Goal: Task Accomplishment & Management: Manage account settings

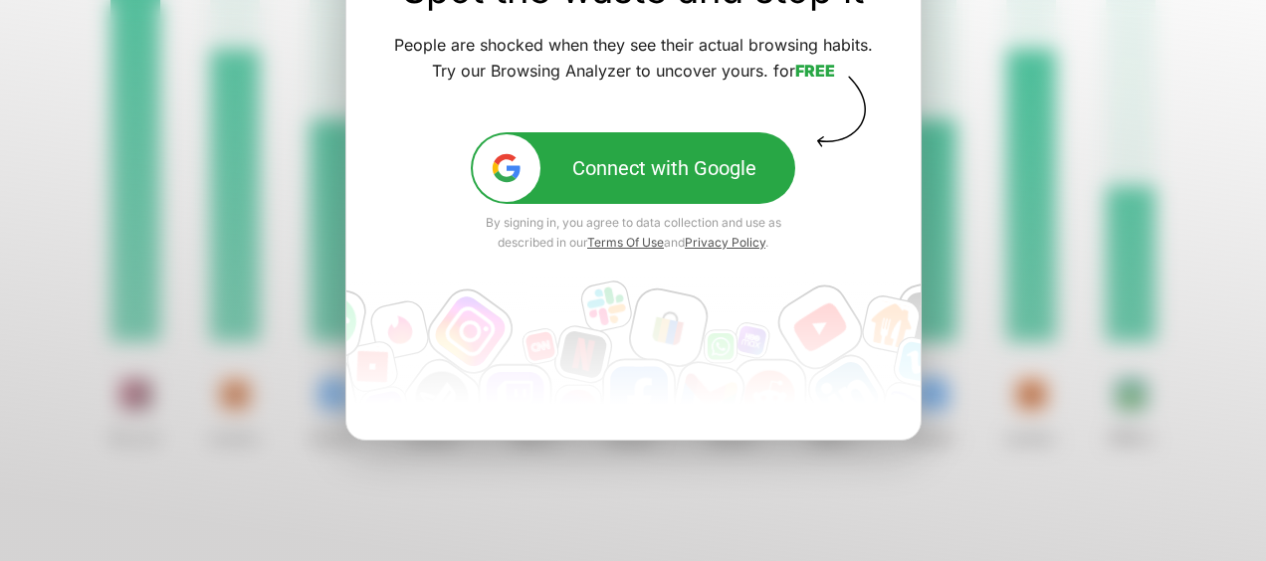
scroll to position [249, 0]
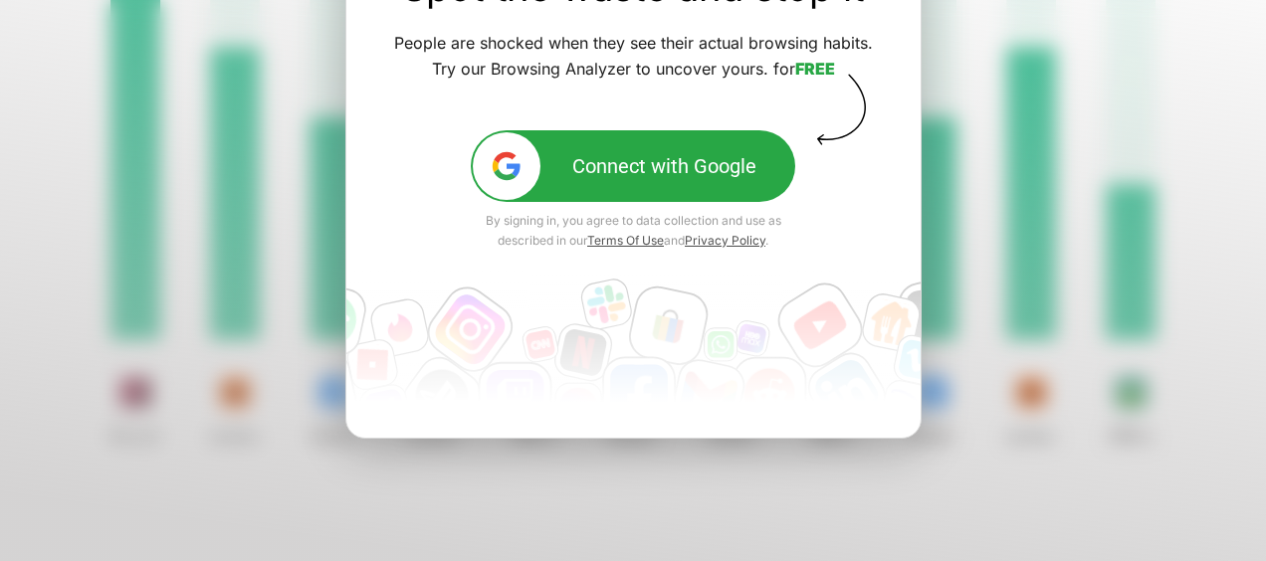
click at [976, 266] on div at bounding box center [633, 195] width 1266 height 736
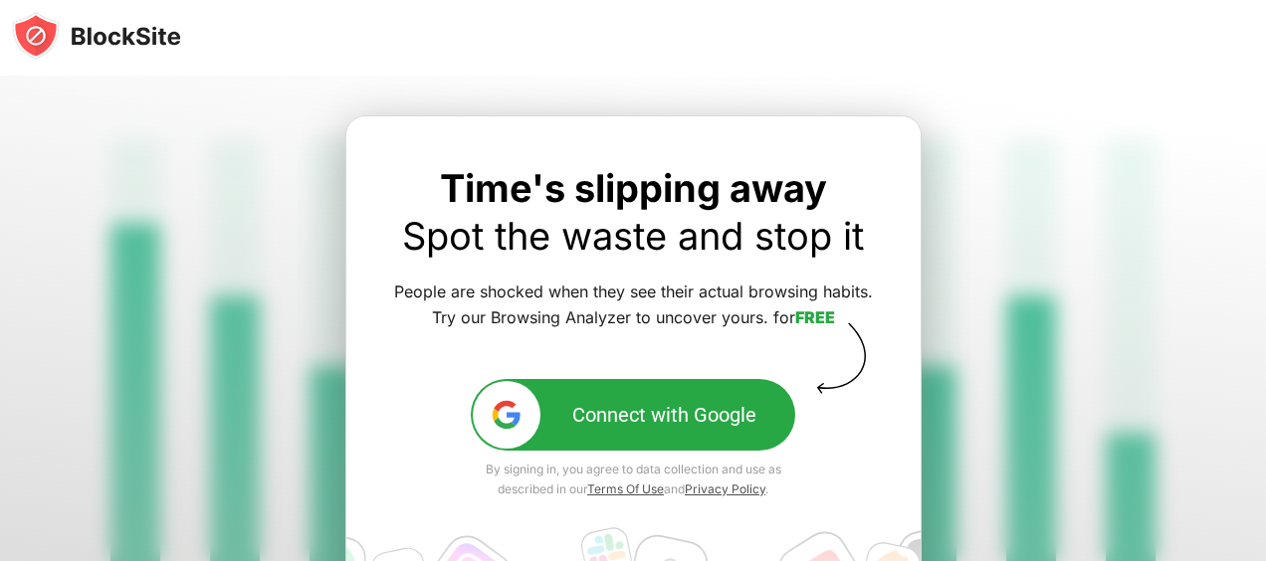
scroll to position [0, 0]
click at [701, 408] on div "Connect with Google" at bounding box center [664, 415] width 184 height 24
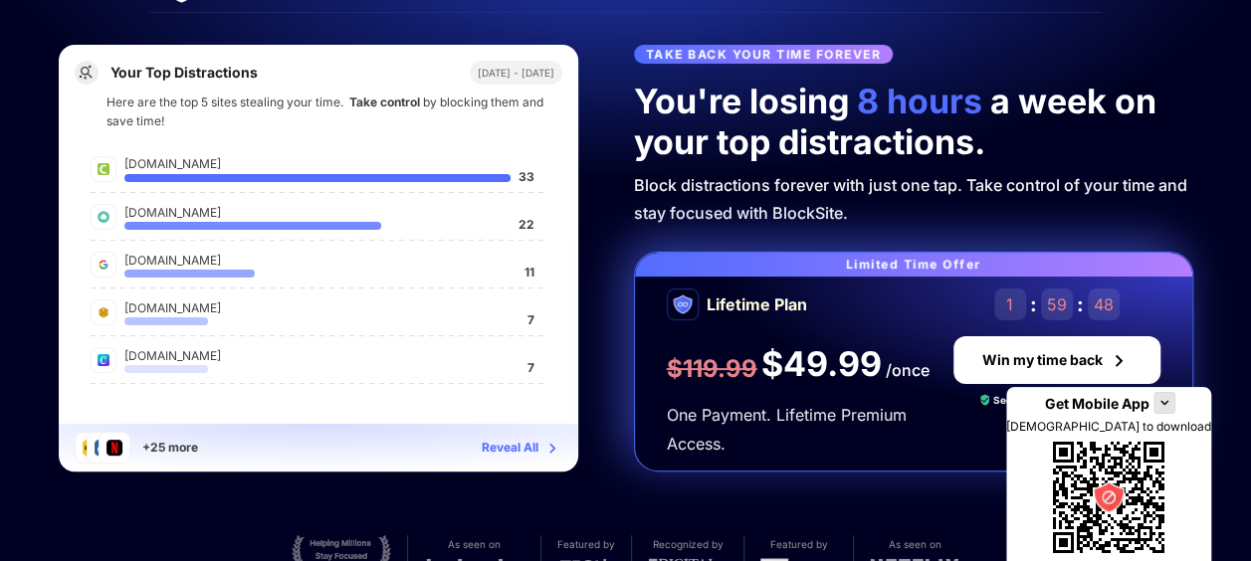
scroll to position [45, 0]
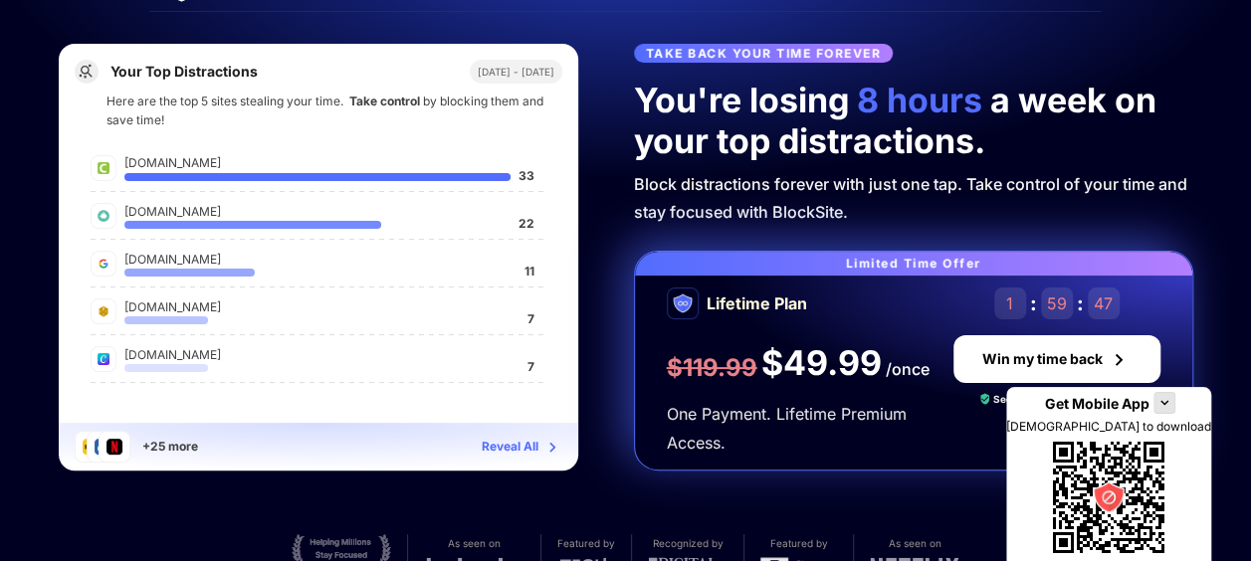
click at [496, 439] on div "Reveal All" at bounding box center [510, 447] width 57 height 20
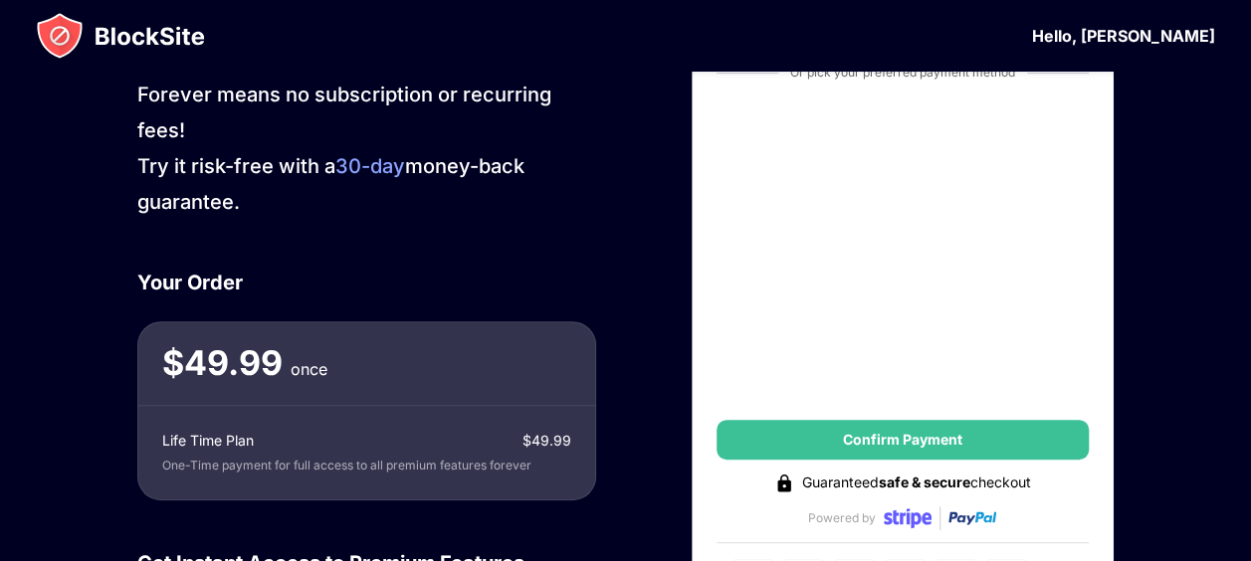
scroll to position [204, 0]
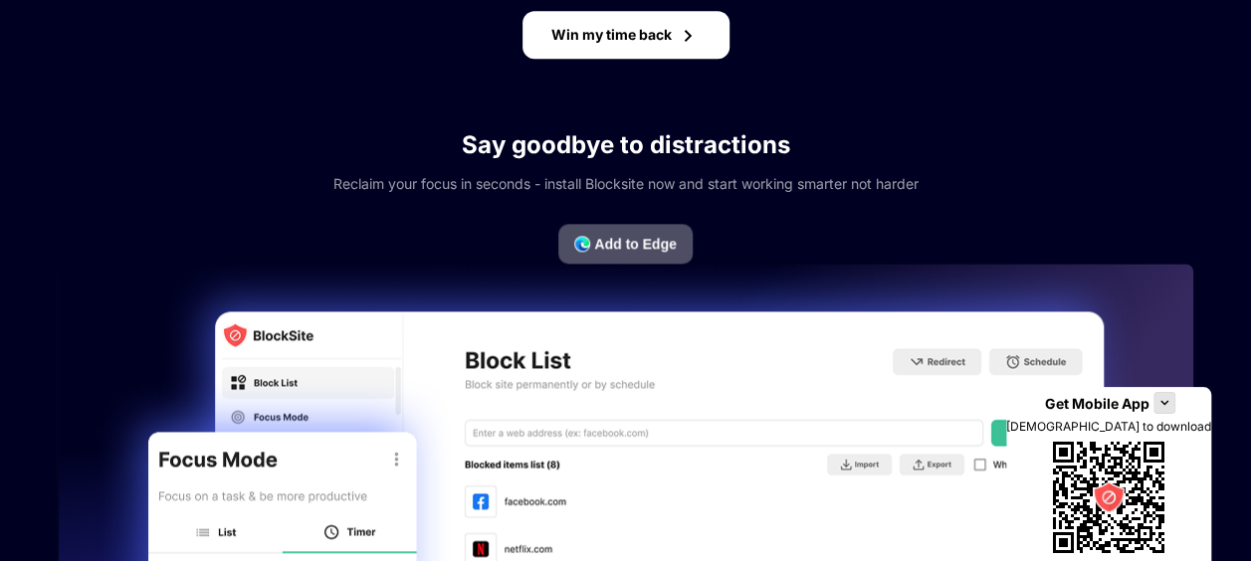
scroll to position [1165, 0]
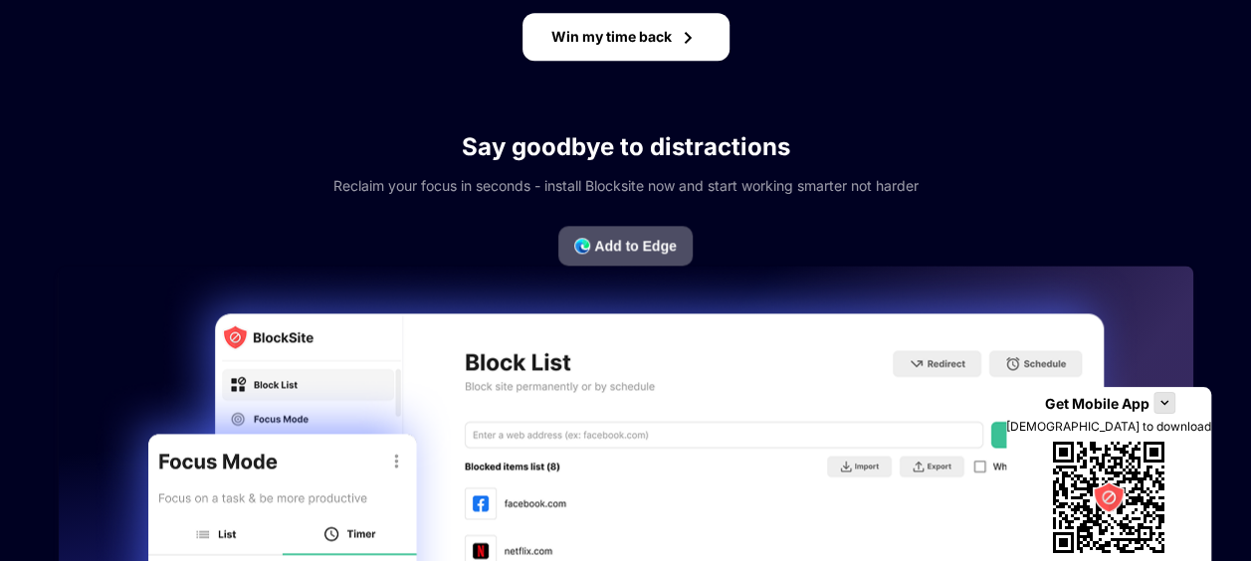
click at [673, 233] on button "Add to Edge" at bounding box center [625, 246] width 133 height 40
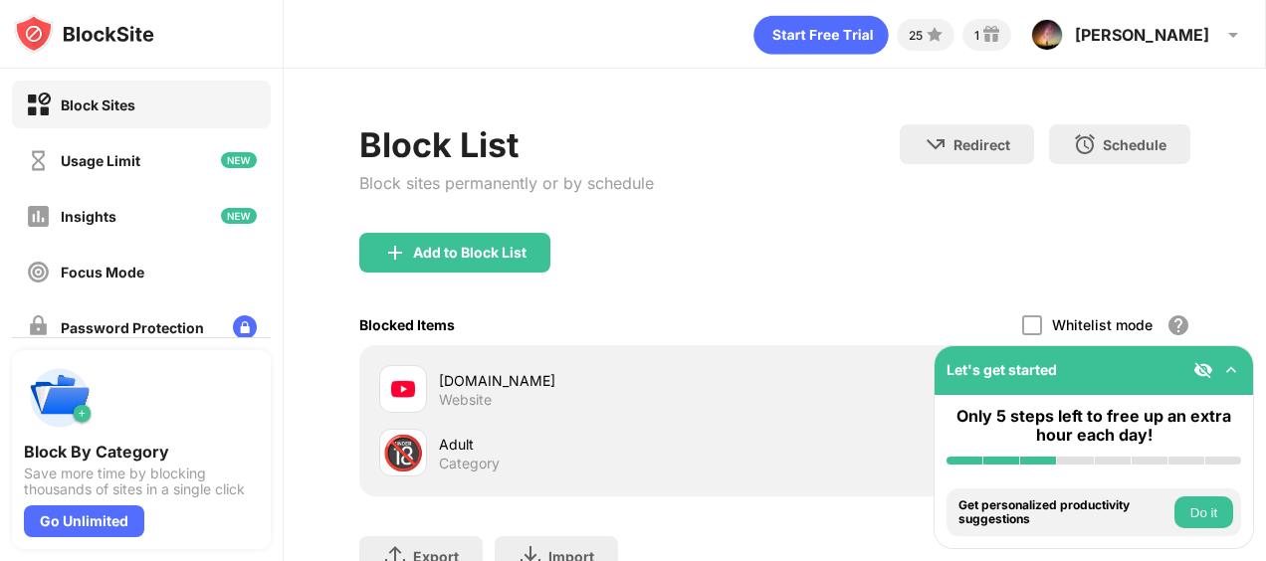
scroll to position [160, 0]
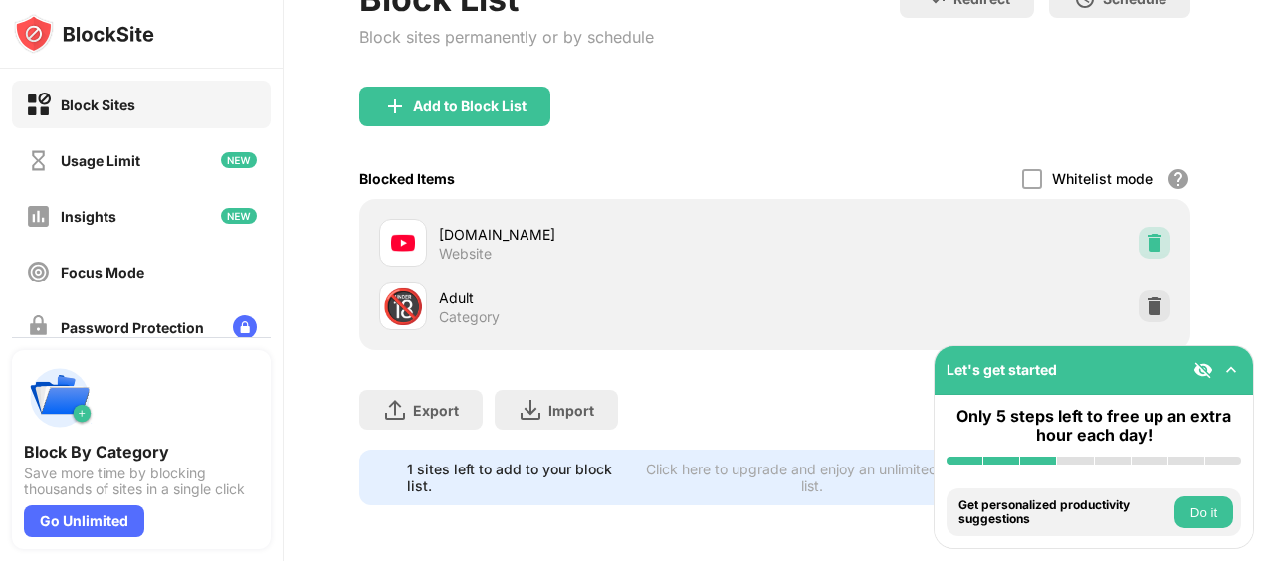
click at [1150, 227] on div at bounding box center [1155, 243] width 32 height 32
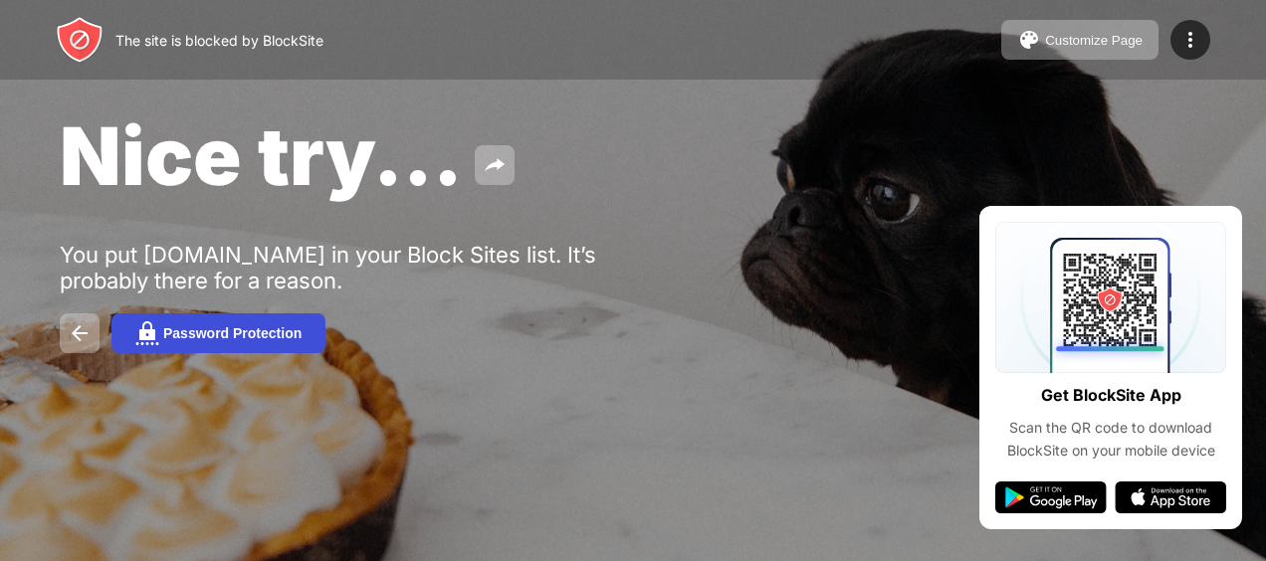
click at [235, 342] on button "Password Protection" at bounding box center [219, 334] width 214 height 40
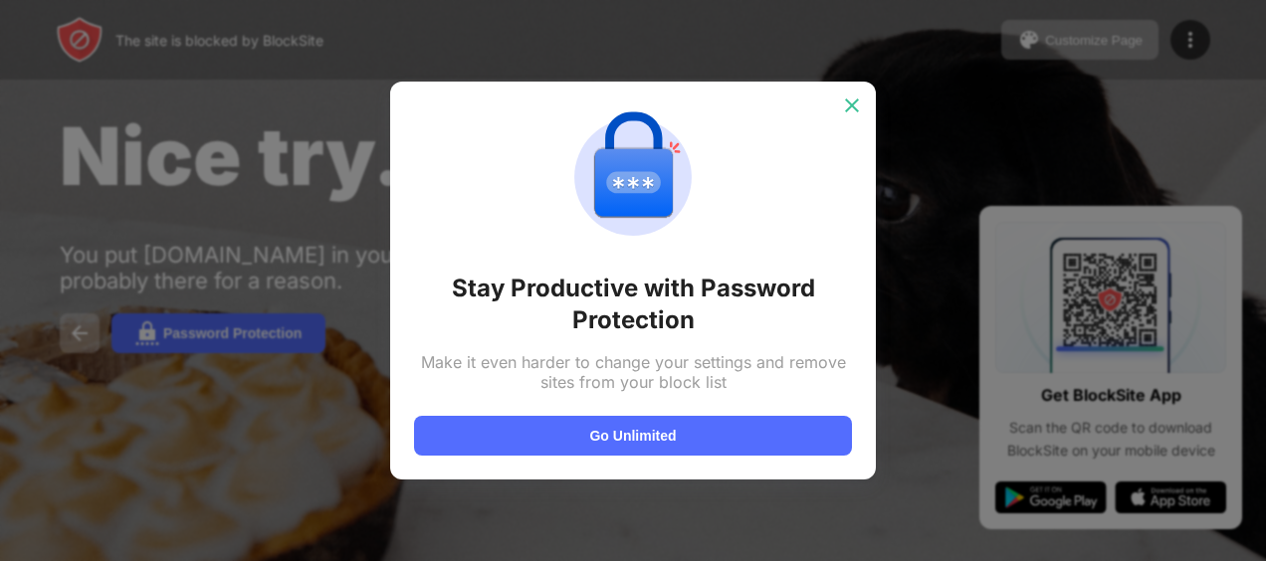
click at [866, 108] on div at bounding box center [852, 106] width 32 height 32
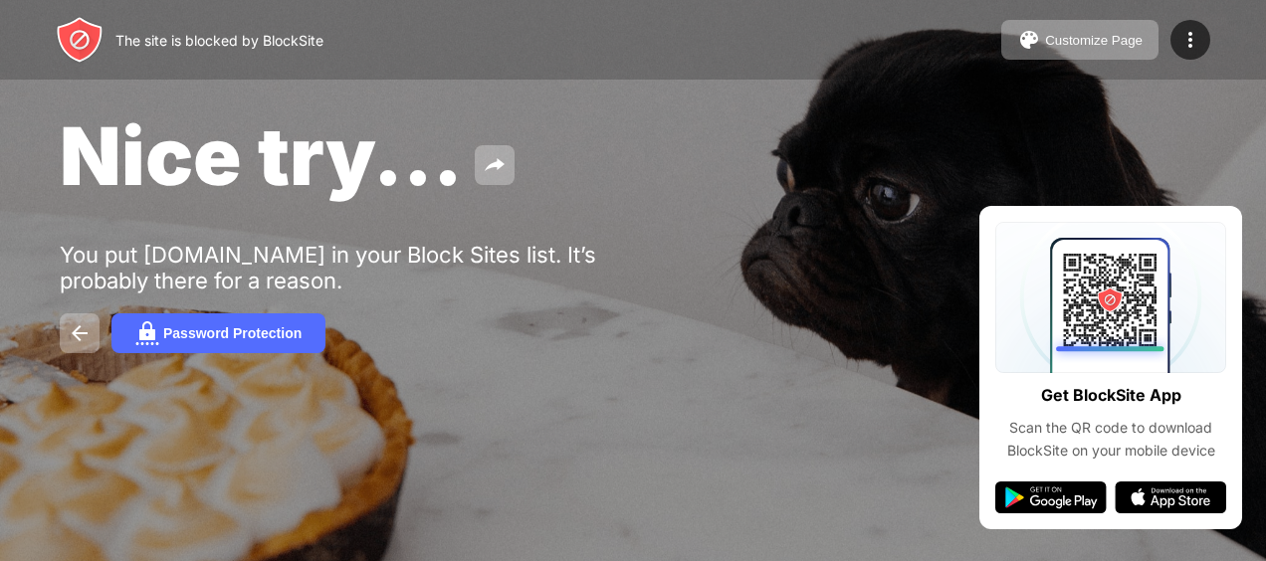
click at [1163, 41] on div "Customize Page Edit Block List Redirect Customize Block Page Upgrade Password P…" at bounding box center [1106, 40] width 209 height 40
click at [1181, 40] on img at bounding box center [1191, 40] width 24 height 24
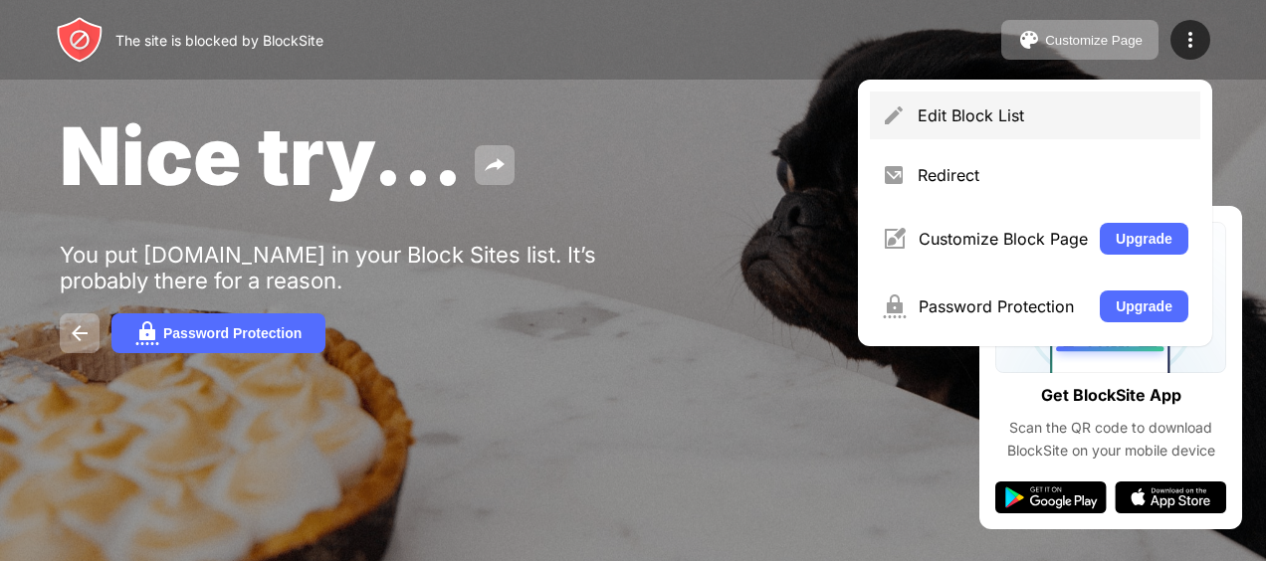
click at [993, 121] on div "Edit Block List" at bounding box center [1053, 116] width 271 height 20
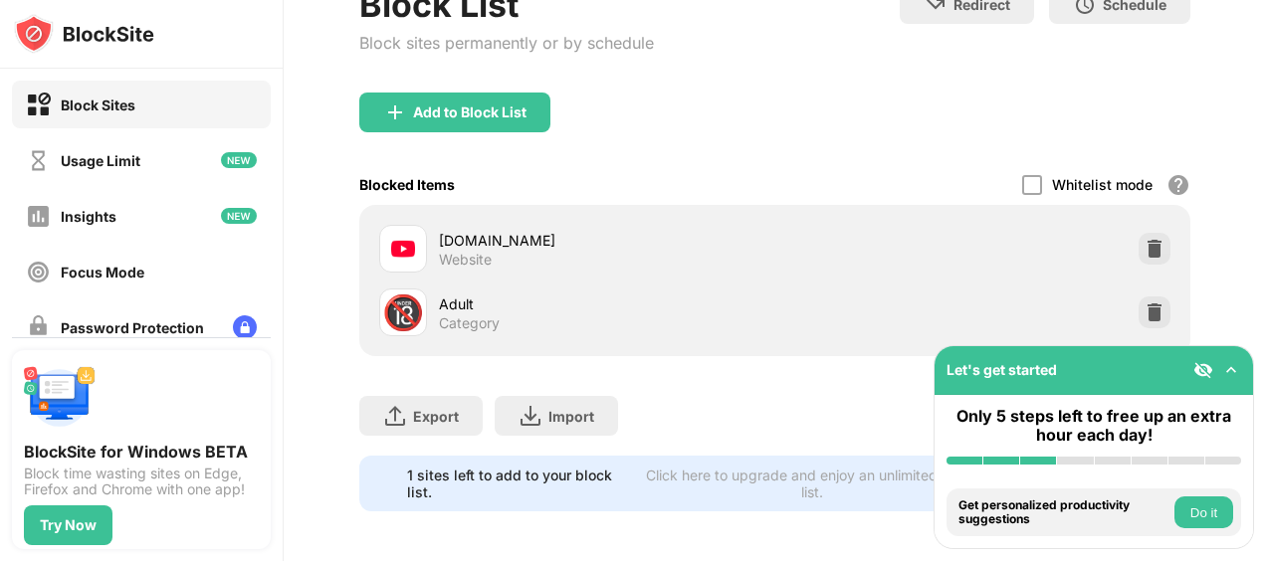
scroll to position [160, 0]
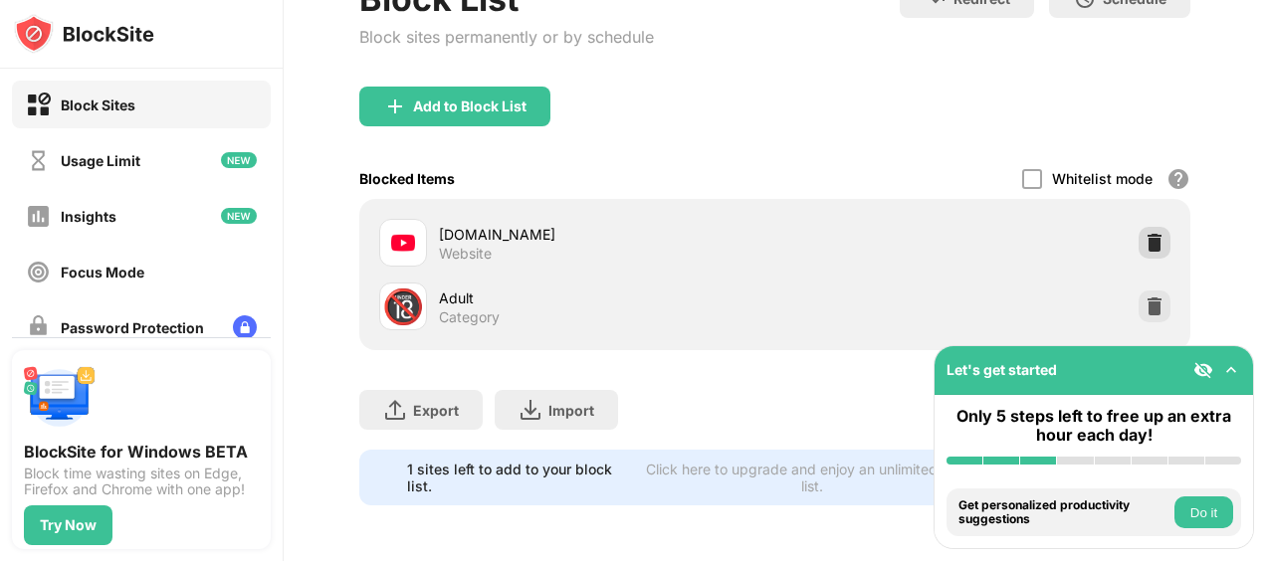
click at [1145, 236] on img at bounding box center [1155, 243] width 20 height 20
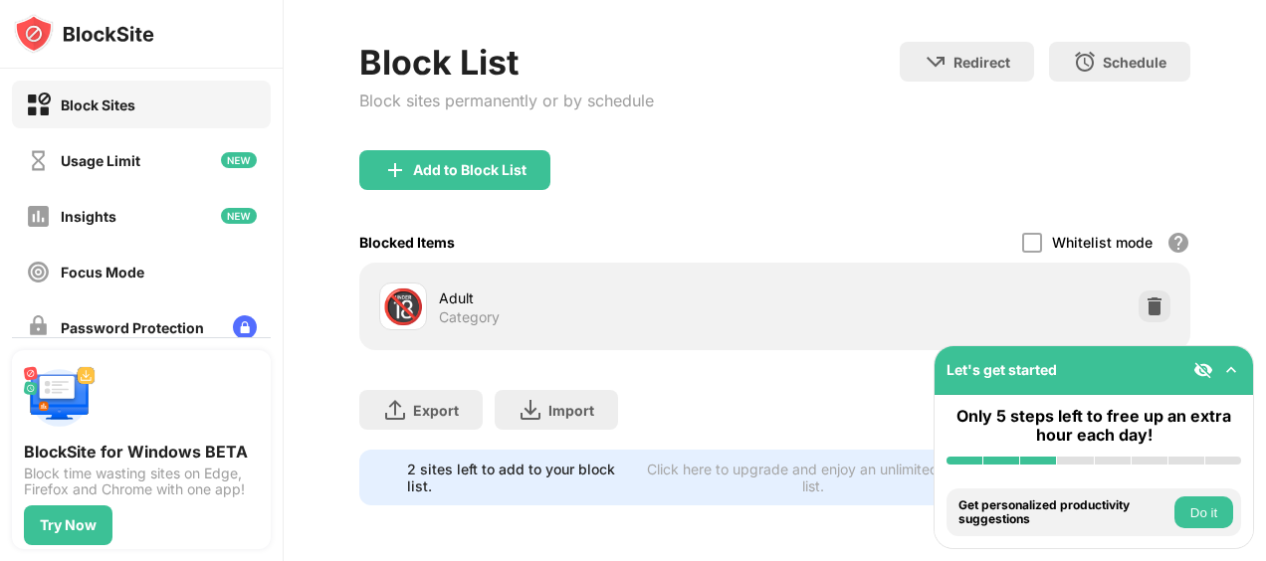
scroll to position [97, 0]
